Goal: Task Accomplishment & Management: Complete application form

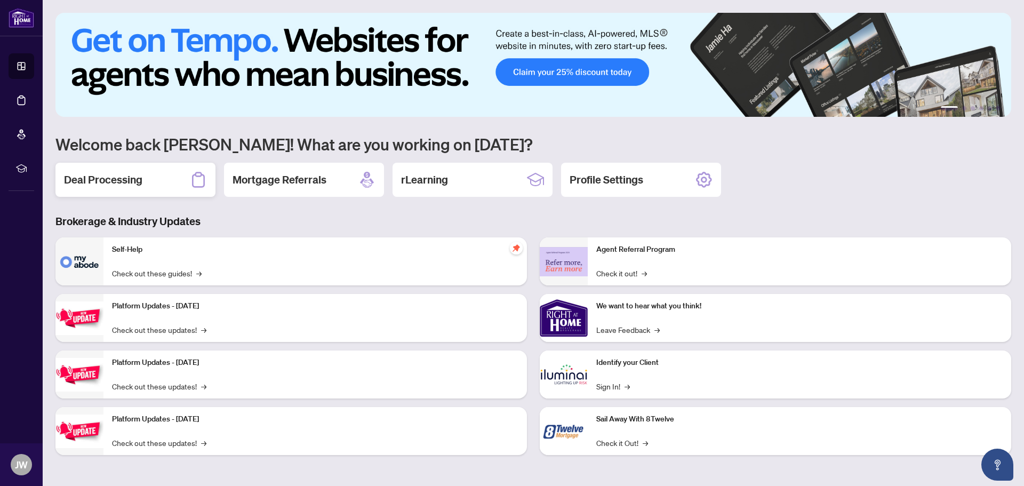
click at [147, 181] on div "Deal Processing" at bounding box center [135, 180] width 160 height 34
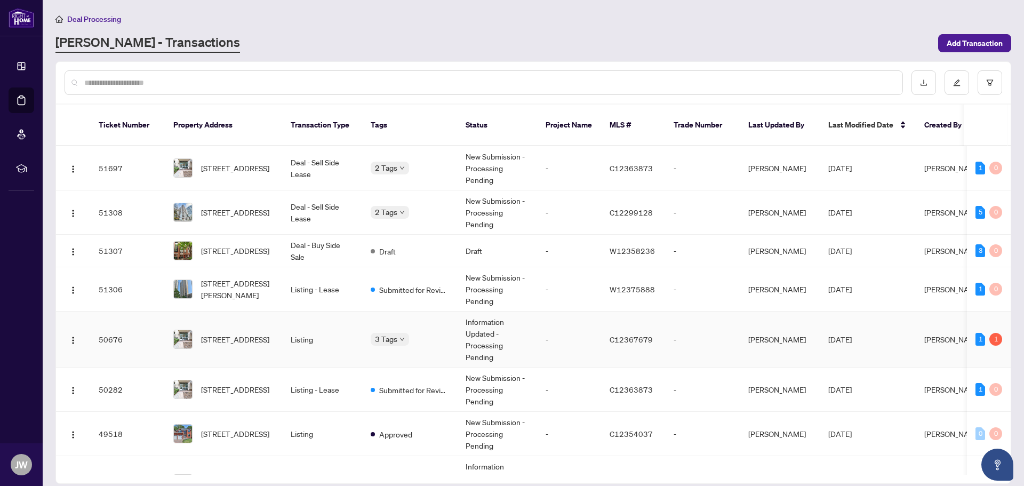
click at [281, 330] on td "[STREET_ADDRESS]" at bounding box center [223, 340] width 117 height 56
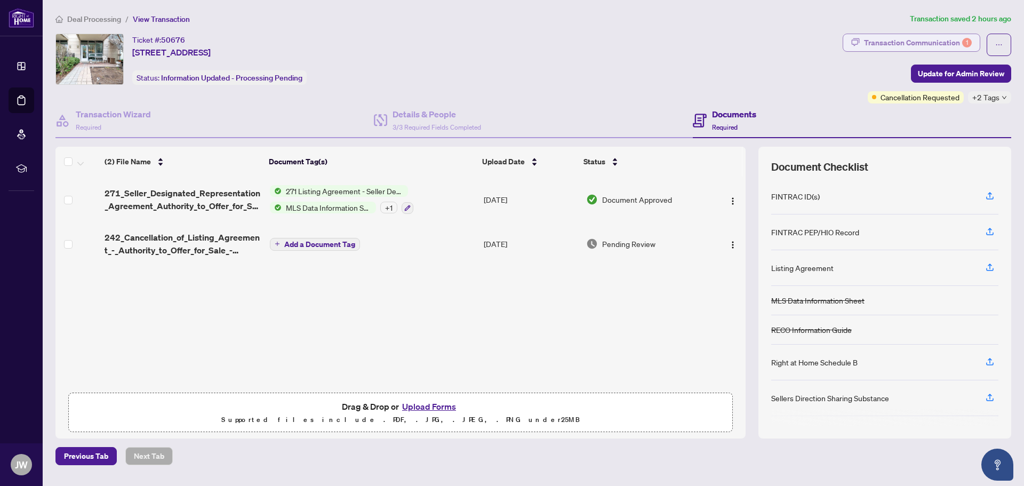
click at [894, 37] on div "Transaction Communication 1" at bounding box center [918, 42] width 108 height 17
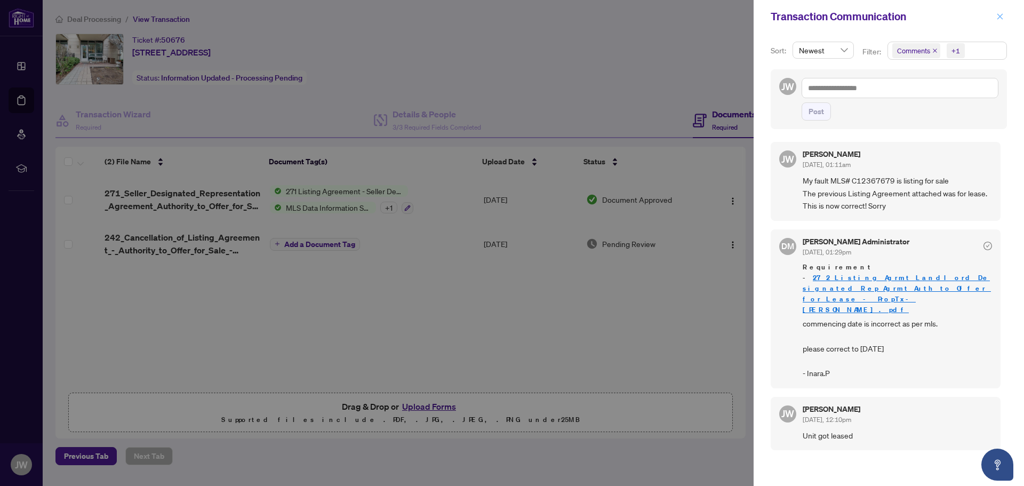
click at [1003, 15] on icon "close" at bounding box center [999, 16] width 7 height 7
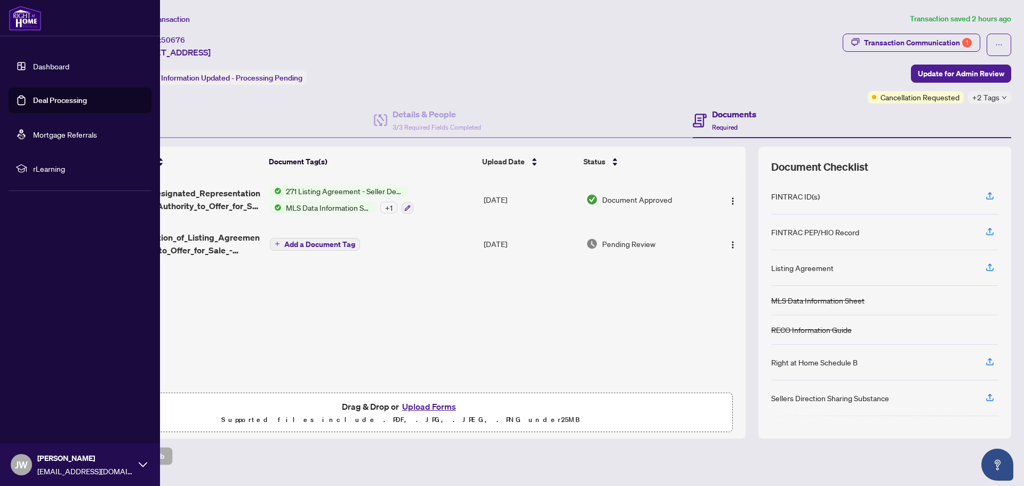
click at [33, 61] on link "Dashboard" at bounding box center [51, 66] width 36 height 10
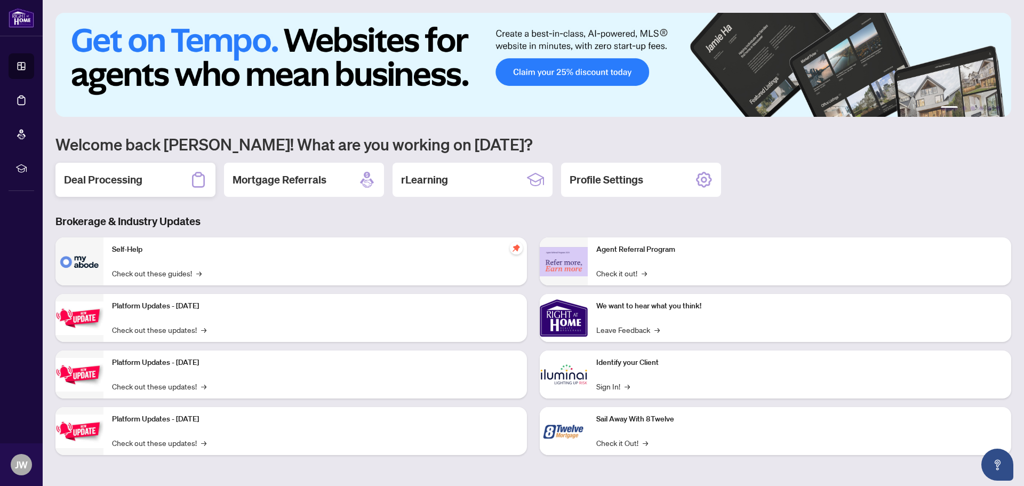
click at [130, 170] on div "Deal Processing" at bounding box center [135, 180] width 160 height 34
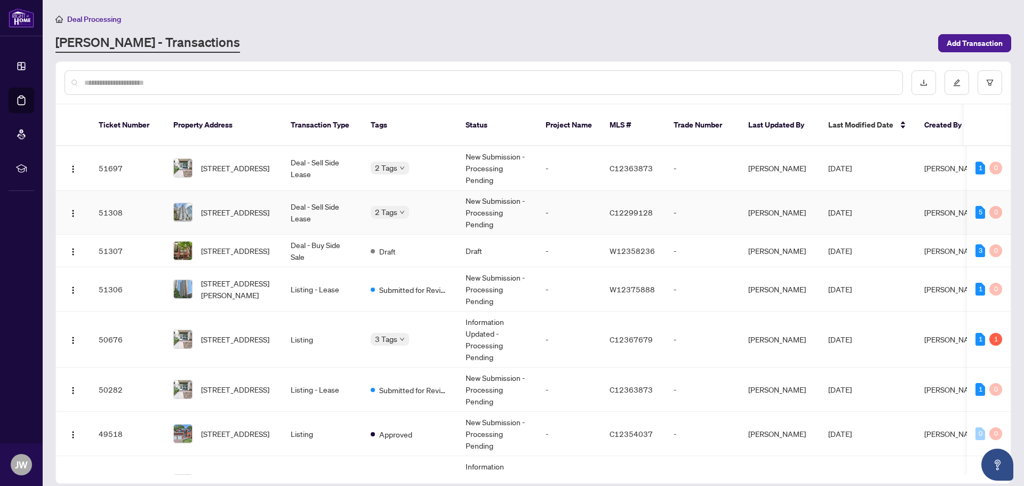
click at [550, 198] on td "-" at bounding box center [569, 212] width 64 height 44
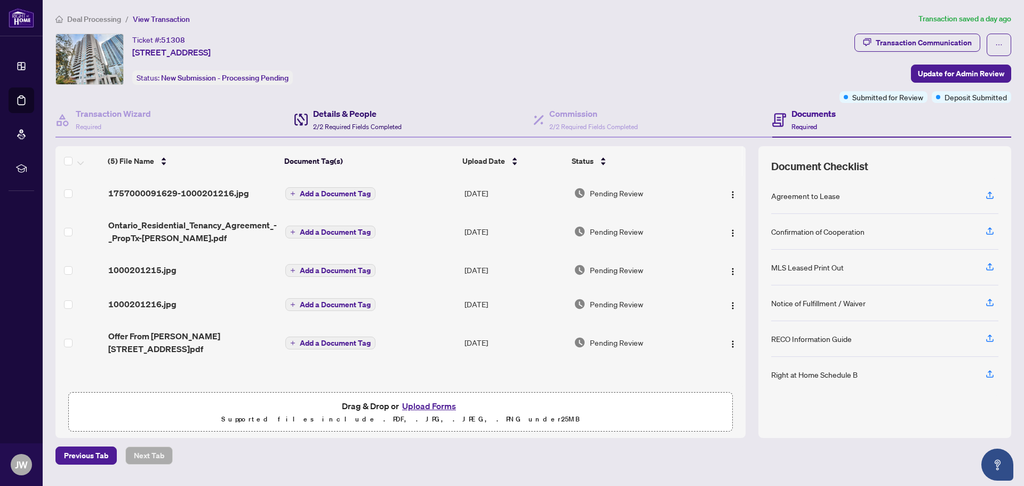
click at [375, 118] on h4 "Details & People" at bounding box center [357, 113] width 89 height 13
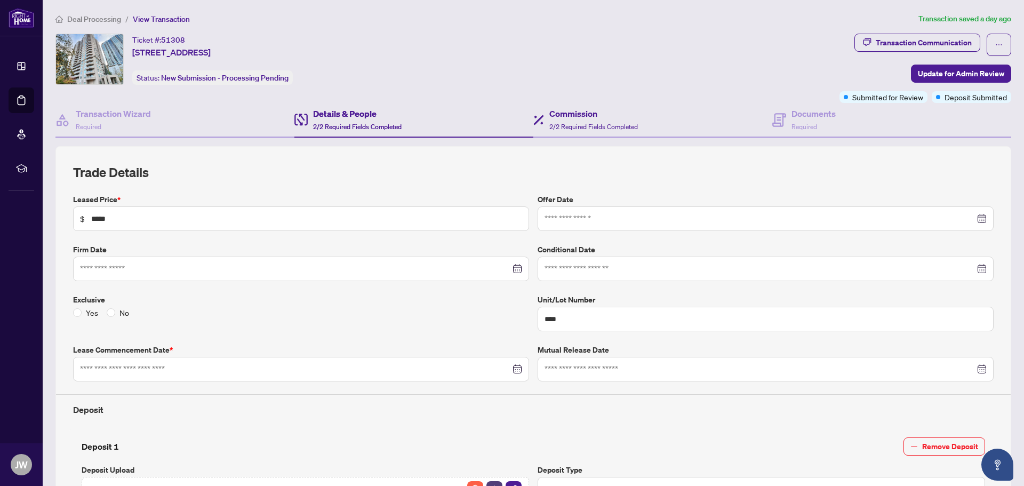
type input "**********"
click at [582, 120] on div "Commission 2/2 Required Fields Completed" at bounding box center [593, 119] width 89 height 25
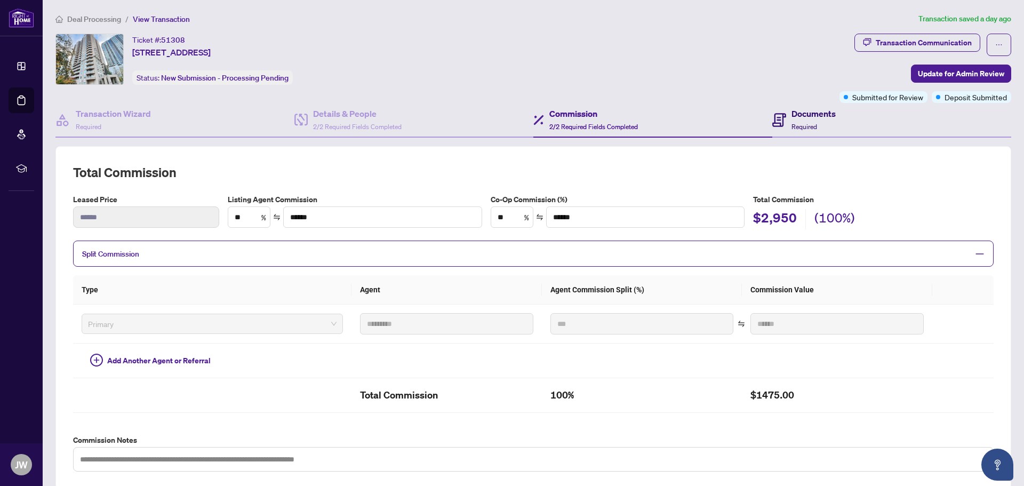
click at [792, 108] on h4 "Documents" at bounding box center [814, 113] width 44 height 13
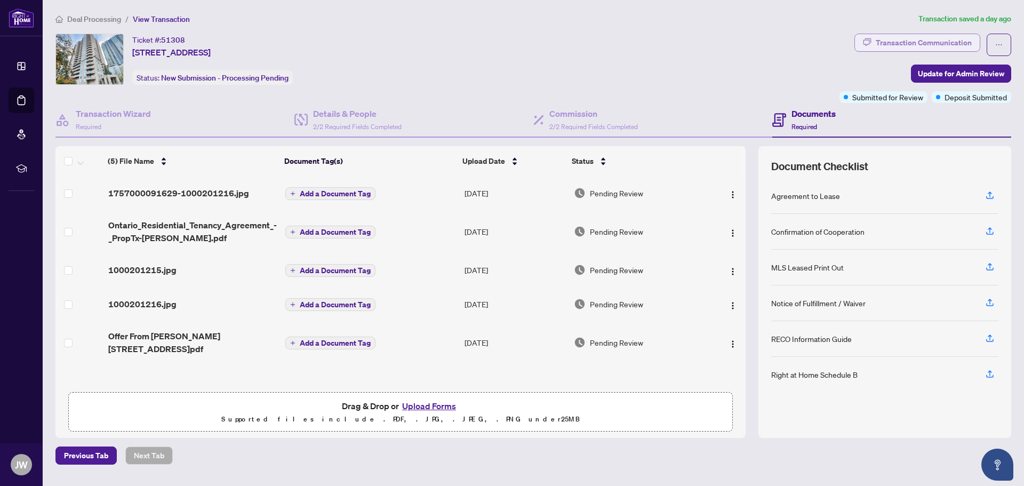
click at [909, 44] on div "Transaction Communication" at bounding box center [924, 42] width 96 height 17
type textarea "**********"
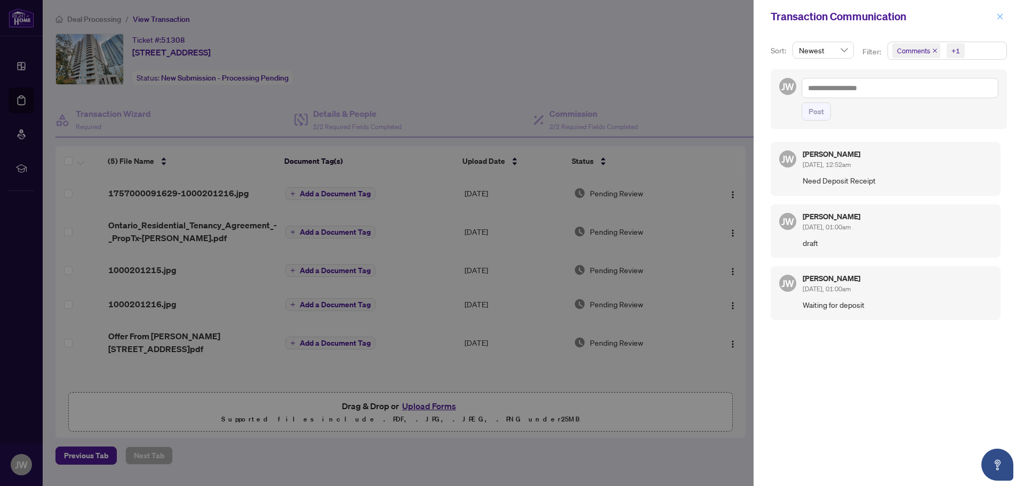
click at [1005, 11] on button "button" at bounding box center [1000, 16] width 14 height 13
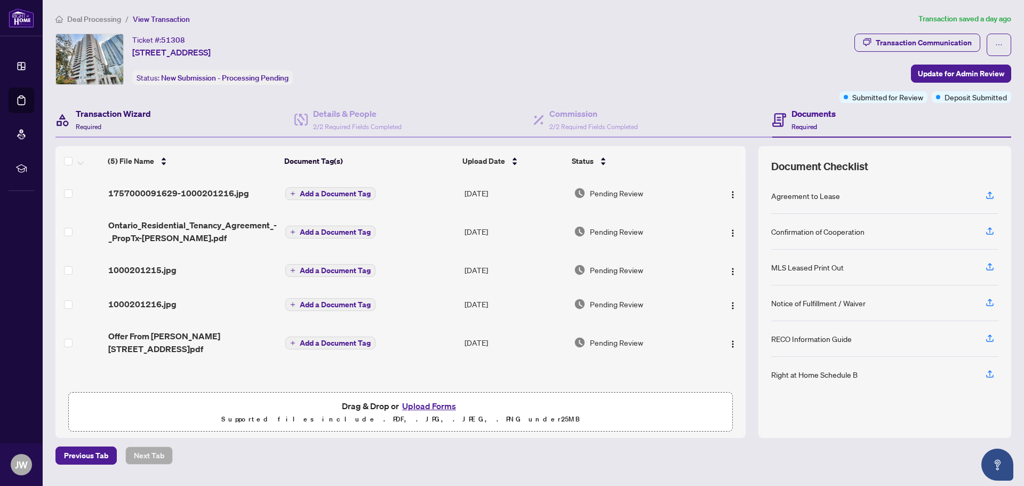
click at [147, 111] on h4 "Transaction Wizard" at bounding box center [113, 113] width 75 height 13
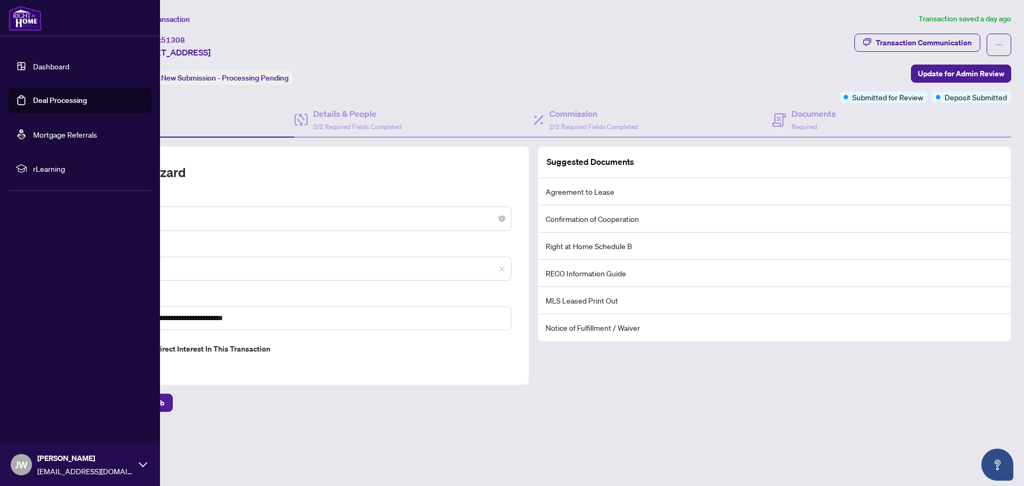
click at [33, 65] on link "Dashboard" at bounding box center [51, 66] width 36 height 10
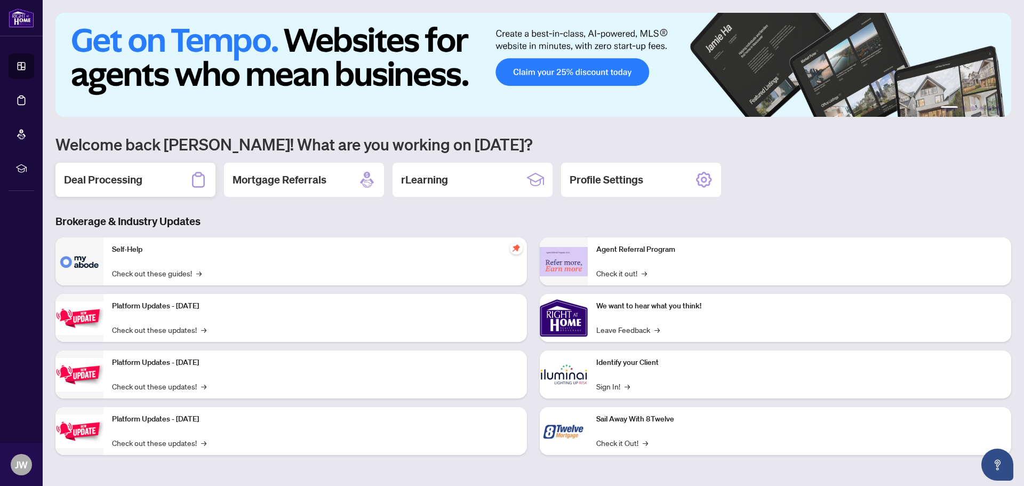
click at [151, 178] on div "Deal Processing" at bounding box center [135, 180] width 160 height 34
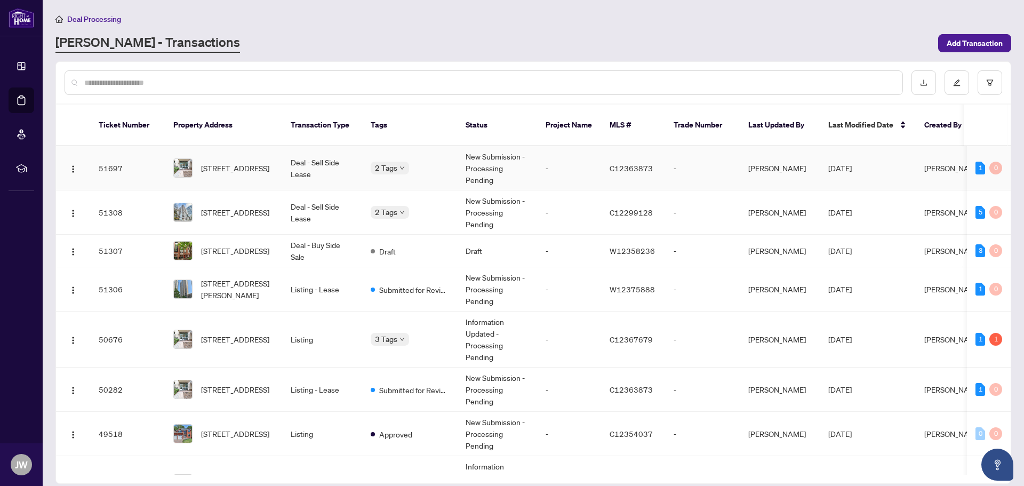
click at [531, 152] on td "New Submission - Processing Pending" at bounding box center [497, 168] width 80 height 44
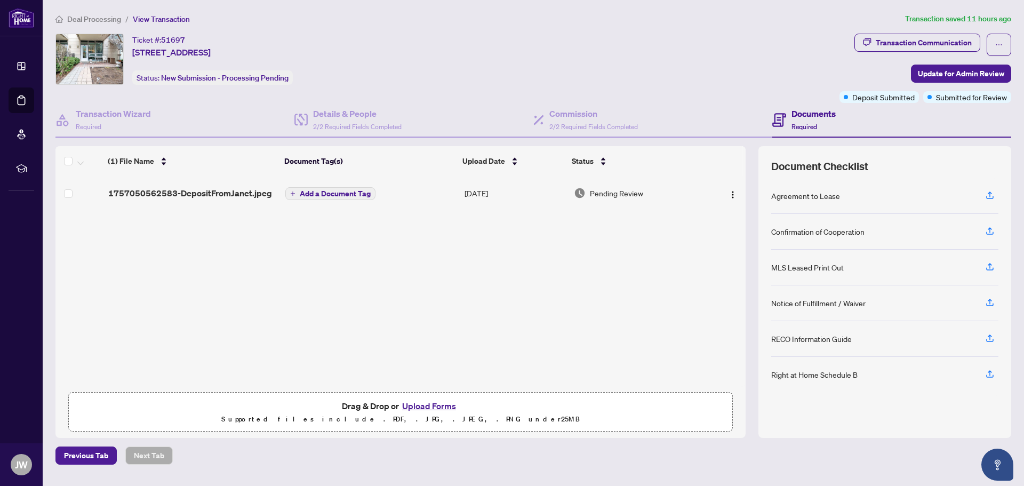
click at [440, 409] on button "Upload Forms" at bounding box center [429, 406] width 60 height 14
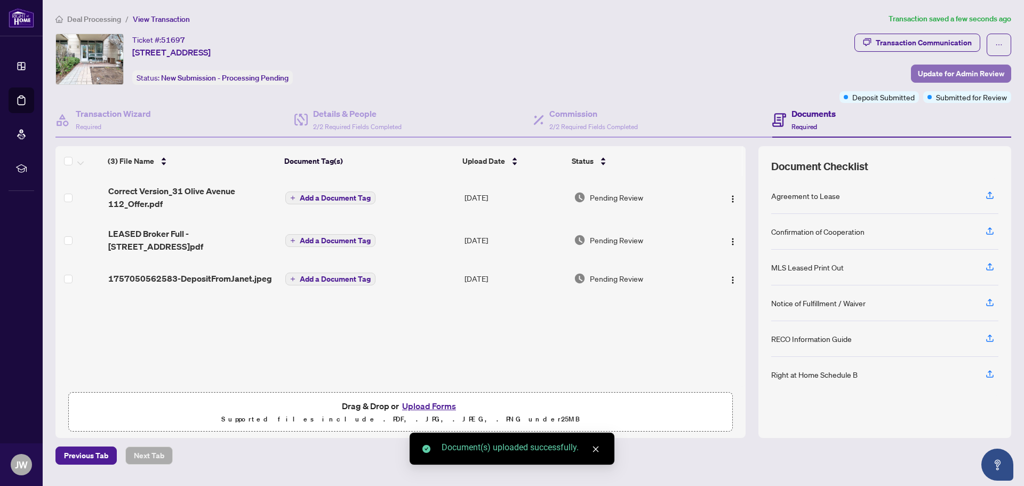
click at [960, 70] on span "Update for Admin Review" at bounding box center [961, 73] width 86 height 17
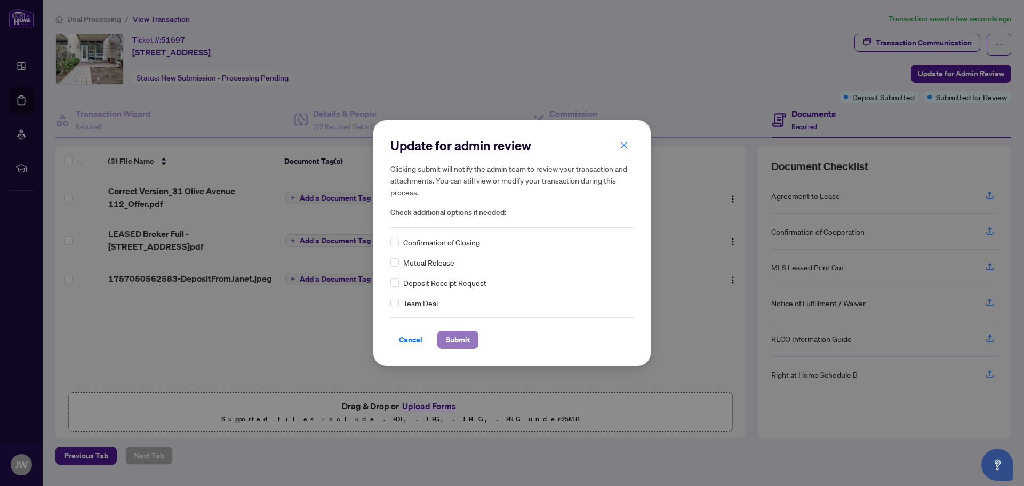
click at [476, 342] on button "Submit" at bounding box center [457, 340] width 41 height 18
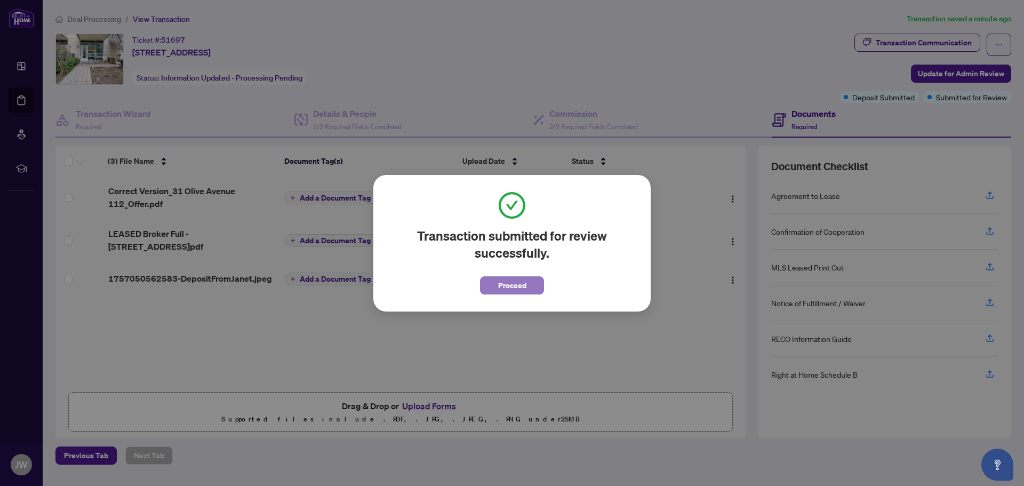
click at [529, 285] on button "Proceed" at bounding box center [512, 285] width 64 height 18
